Goal: Task Accomplishment & Management: Complete application form

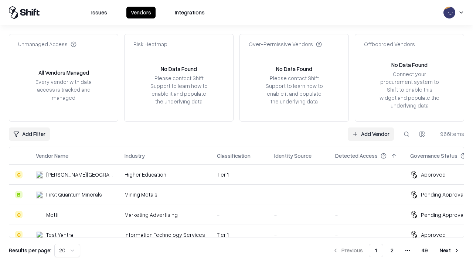
click at [371, 134] on link "Add Vendor" at bounding box center [371, 134] width 46 height 13
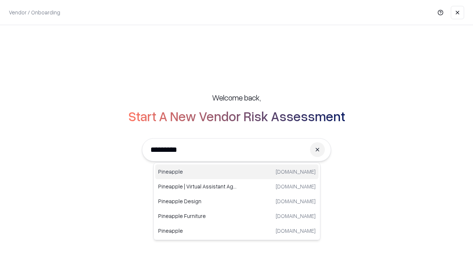
click at [237, 172] on div "Pineapple [DOMAIN_NAME]" at bounding box center [236, 172] width 163 height 15
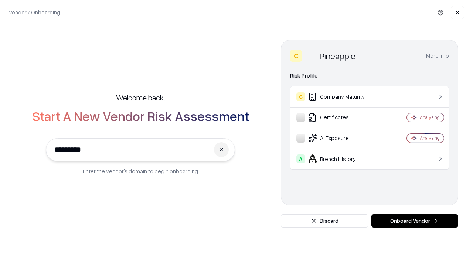
type input "*********"
click at [415, 221] on button "Onboard Vendor" at bounding box center [415, 220] width 87 height 13
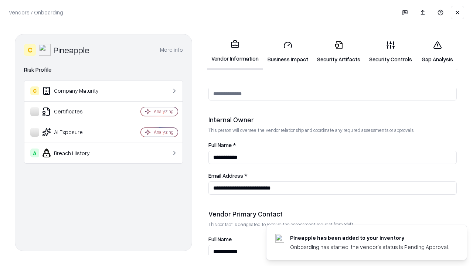
scroll to position [383, 0]
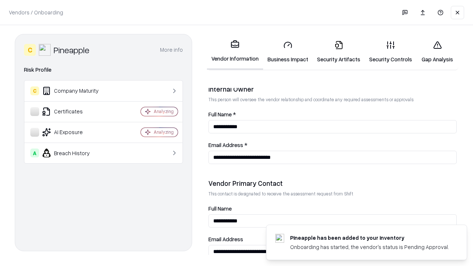
click at [339, 52] on link "Security Artifacts" at bounding box center [339, 52] width 52 height 34
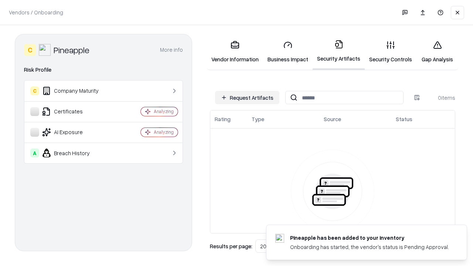
click at [247, 98] on button "Request Artifacts" at bounding box center [247, 97] width 64 height 13
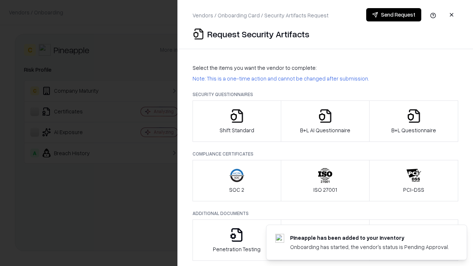
click at [414, 121] on icon "button" at bounding box center [414, 116] width 15 height 15
click at [325, 121] on icon "button" at bounding box center [325, 116] width 15 height 15
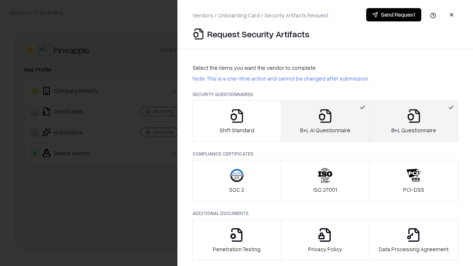
click at [394, 15] on button "Send Request" at bounding box center [393, 14] width 55 height 13
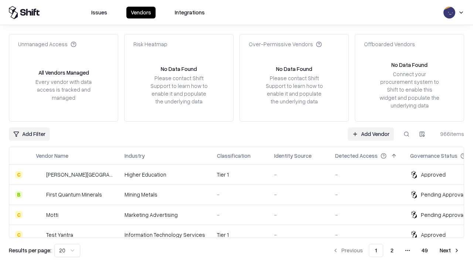
click at [371, 134] on link "Add Vendor" at bounding box center [371, 134] width 46 height 13
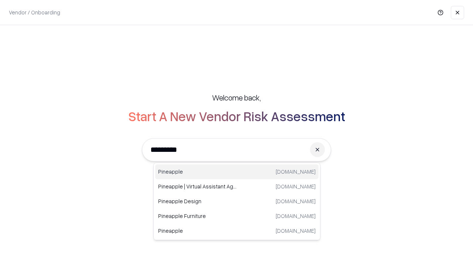
click at [237, 172] on div "Pineapple [DOMAIN_NAME]" at bounding box center [236, 172] width 163 height 15
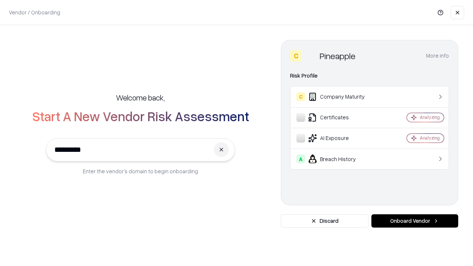
type input "*********"
click at [415, 221] on button "Onboard Vendor" at bounding box center [415, 220] width 87 height 13
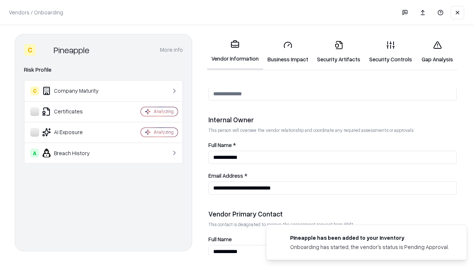
scroll to position [383, 0]
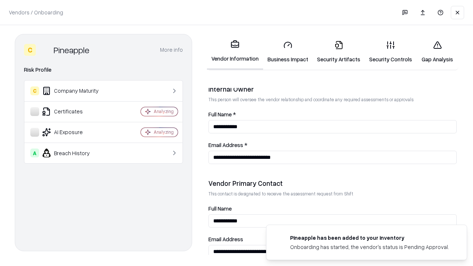
click at [437, 52] on link "Gap Analysis" at bounding box center [438, 52] width 42 height 34
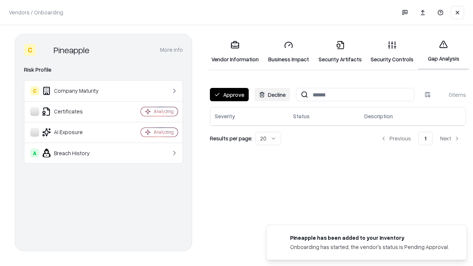
click at [229, 95] on button "Approve" at bounding box center [229, 94] width 39 height 13
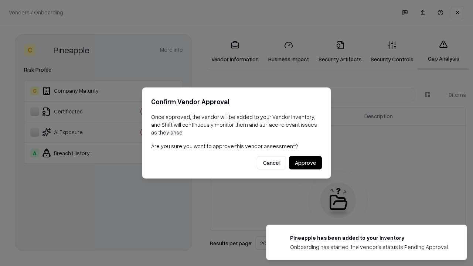
click at [305, 163] on button "Approve" at bounding box center [305, 162] width 33 height 13
